Goal: Navigation & Orientation: Find specific page/section

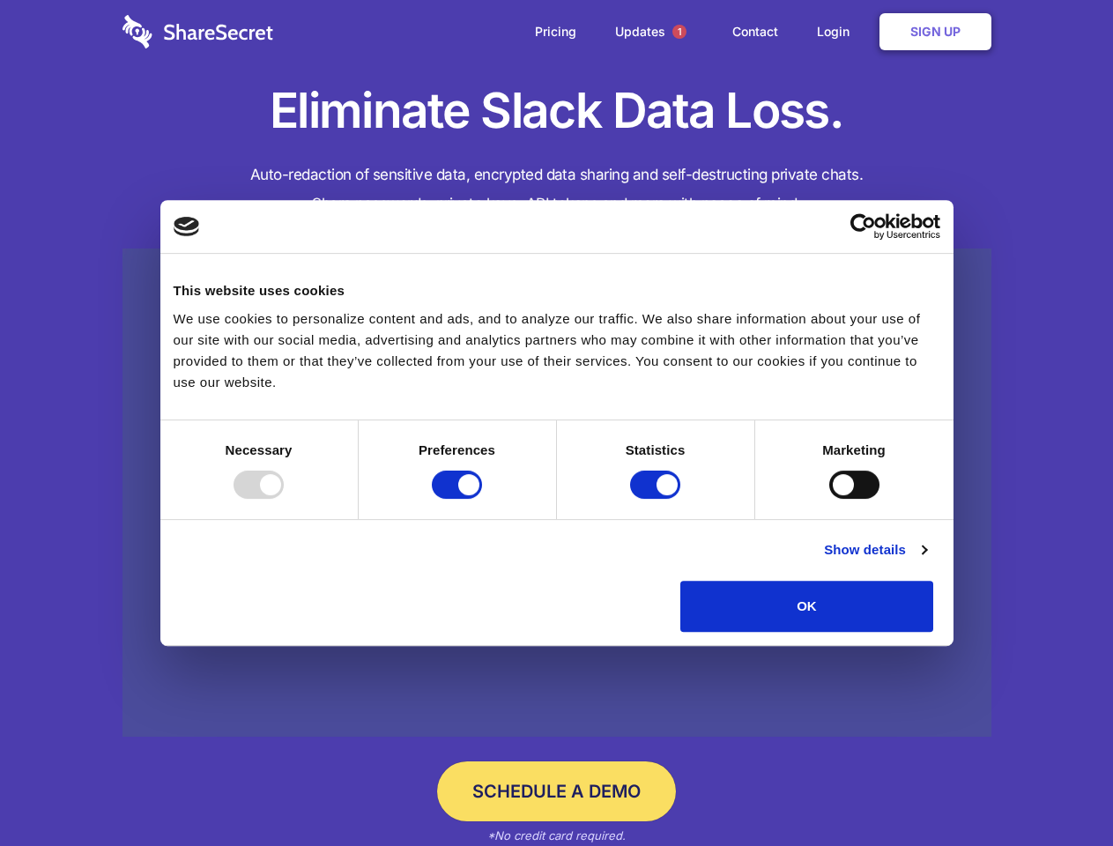
click at [284, 499] on div at bounding box center [258, 484] width 50 height 28
click at [482, 499] on input "Preferences" at bounding box center [457, 484] width 50 height 28
checkbox input "false"
click at [657, 499] on input "Statistics" at bounding box center [655, 484] width 50 height 28
checkbox input "false"
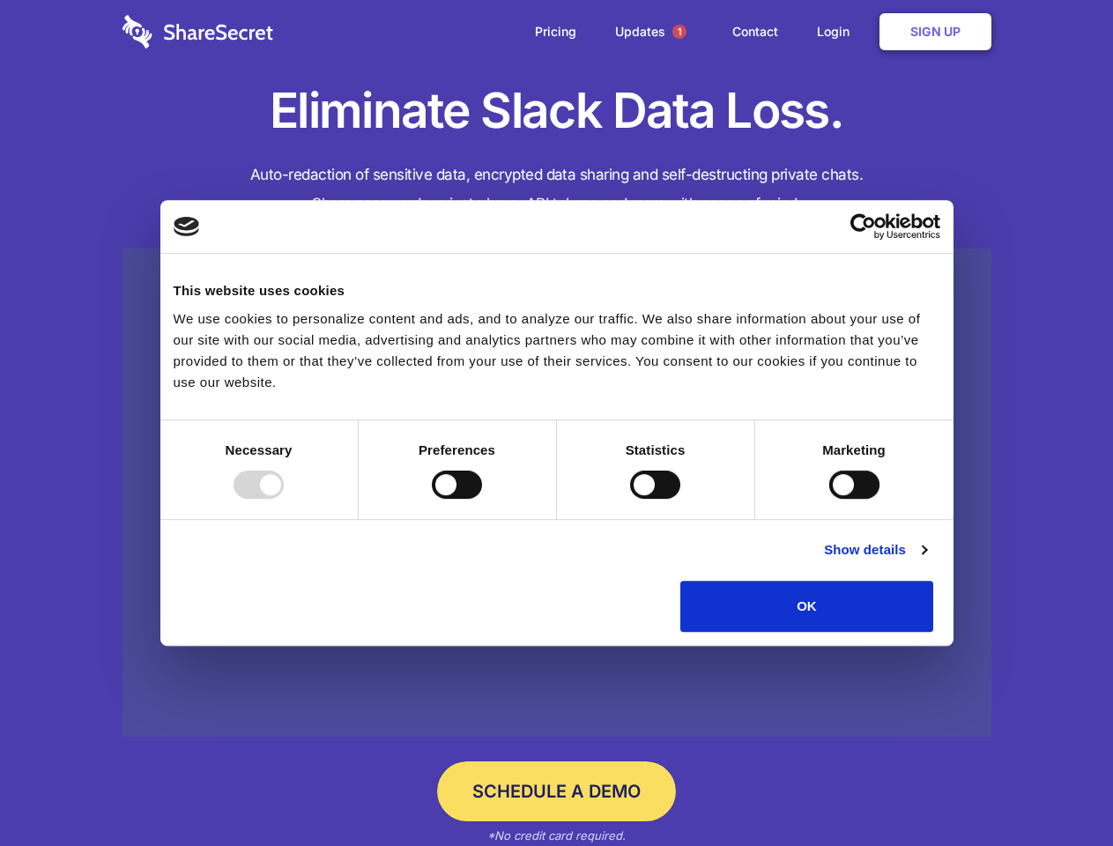
click at [829, 499] on input "Marketing" at bounding box center [854, 484] width 50 height 28
checkbox input "true"
click at [926, 560] on link "Show details" at bounding box center [875, 549] width 102 height 21
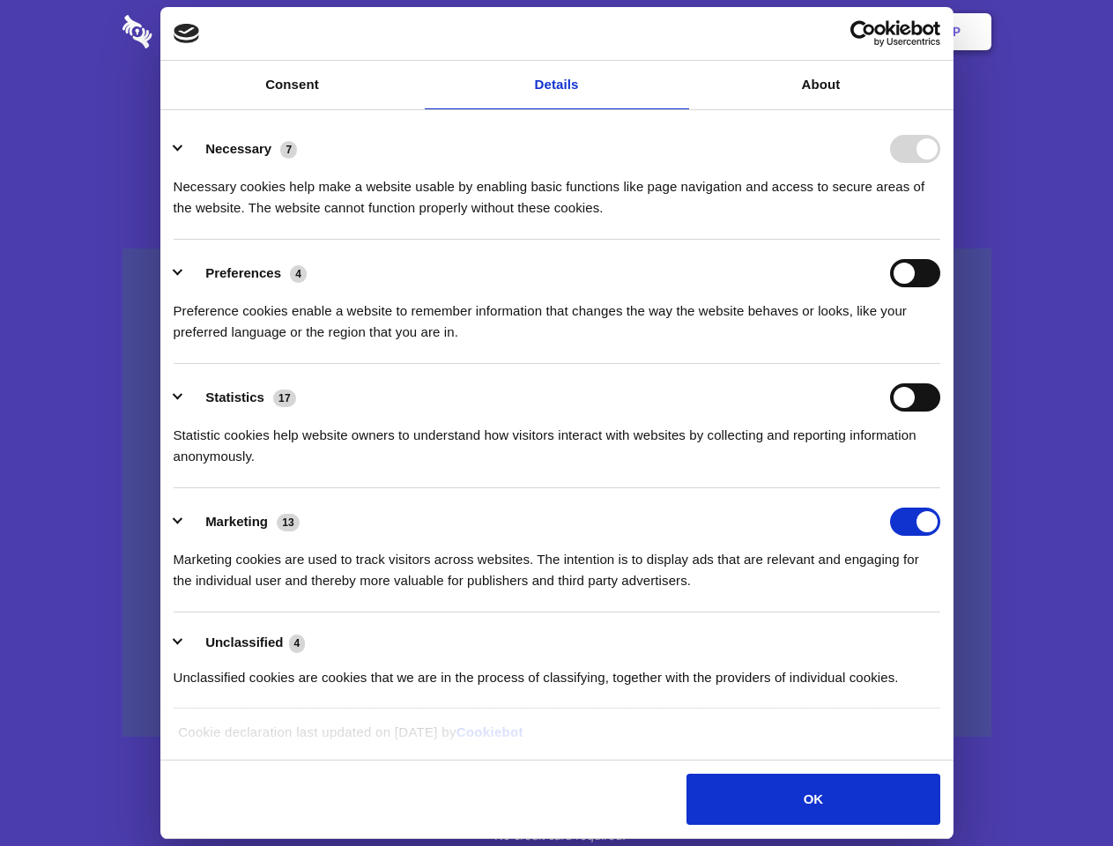
click at [940, 240] on li "Necessary 7 Necessary cookies help make a website usable by enabling basic func…" at bounding box center [557, 177] width 766 height 124
click at [678, 32] on span "1" at bounding box center [679, 32] width 14 height 14
